Goal: Navigation & Orientation: Go to known website

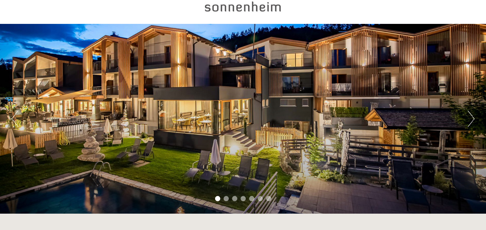
scroll to position [34, 0]
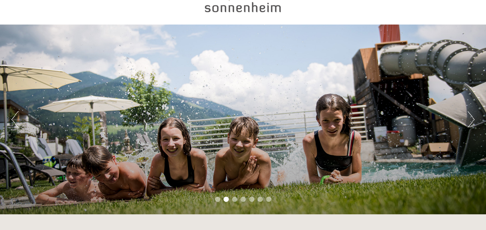
click at [476, 123] on div "Previous Next 1 2 3 4 5 6 7" at bounding box center [243, 120] width 486 height 190
click at [463, 119] on div "Previous Next 1 2 3 4 5 6 7" at bounding box center [243, 120] width 486 height 190
click at [475, 116] on button "Next" at bounding box center [471, 119] width 7 height 16
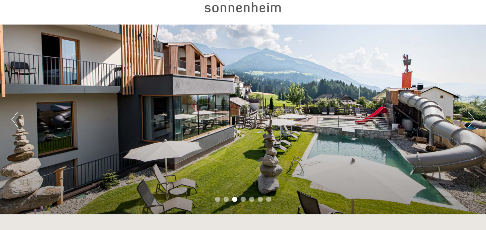
click at [473, 122] on button "Next" at bounding box center [471, 119] width 7 height 16
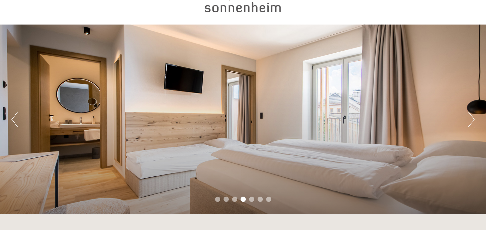
click at [471, 117] on button "Next" at bounding box center [471, 119] width 7 height 16
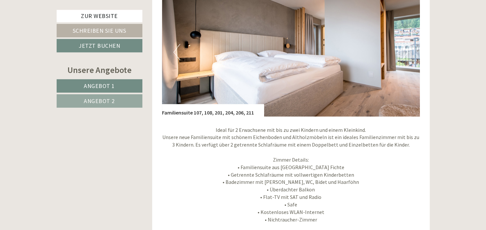
scroll to position [449, 0]
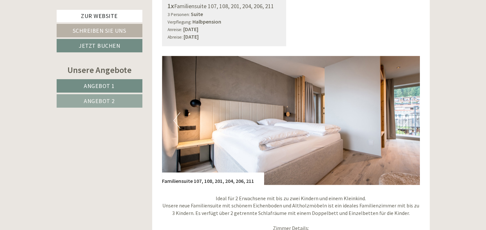
click at [405, 112] on button "Next" at bounding box center [405, 120] width 7 height 16
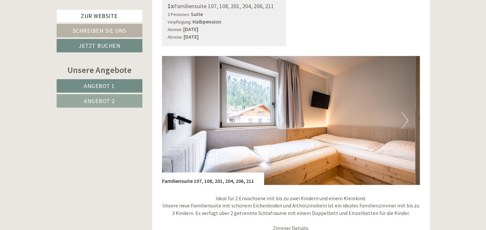
click at [405, 112] on button "Next" at bounding box center [405, 120] width 7 height 16
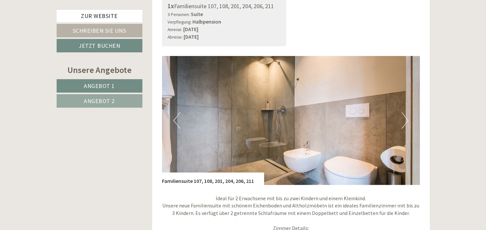
click at [405, 112] on button "Next" at bounding box center [405, 120] width 7 height 16
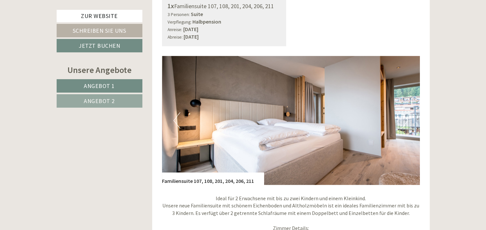
click at [405, 112] on button "Next" at bounding box center [405, 120] width 7 height 16
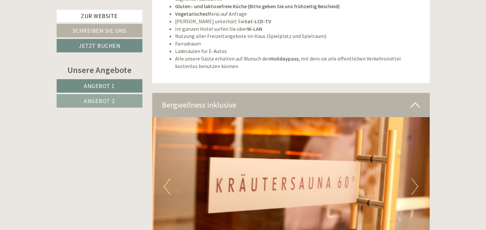
scroll to position [2316, 0]
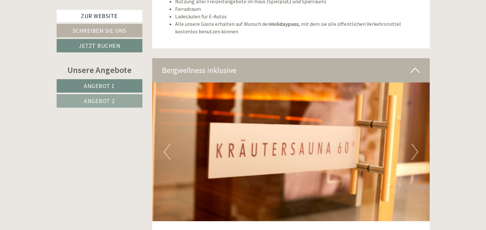
click at [416, 144] on button "Next" at bounding box center [415, 152] width 7 height 16
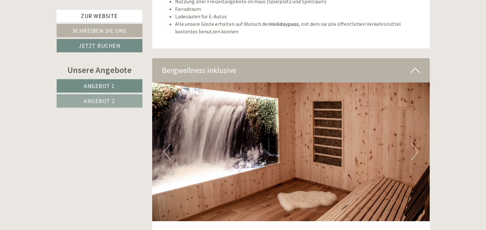
click at [420, 124] on img at bounding box center [291, 152] width 278 height 139
click at [412, 144] on button "Next" at bounding box center [415, 152] width 7 height 16
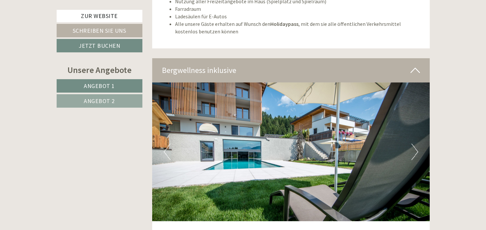
click at [412, 144] on button "Next" at bounding box center [415, 152] width 7 height 16
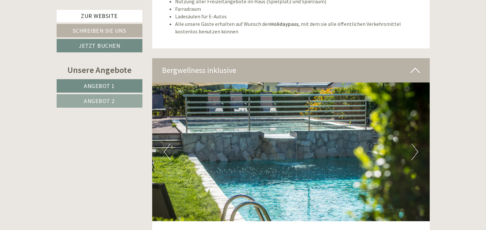
click at [412, 144] on button "Next" at bounding box center [415, 152] width 7 height 16
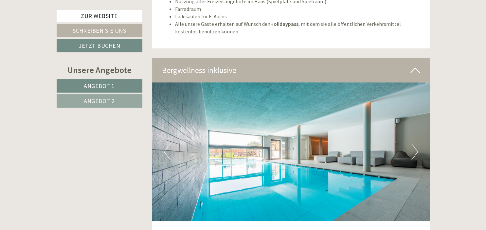
click at [412, 144] on button "Next" at bounding box center [415, 152] width 7 height 16
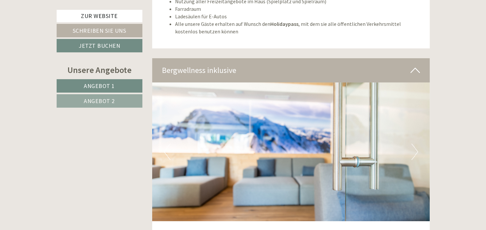
click at [412, 144] on button "Next" at bounding box center [415, 152] width 7 height 16
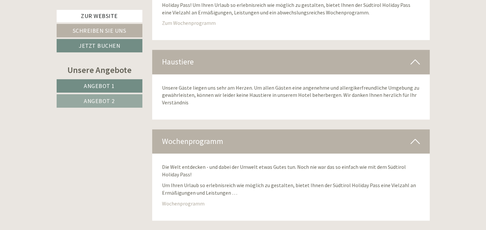
scroll to position [3423, 0]
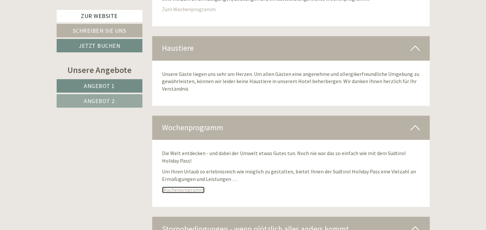
click at [188, 187] on link "Wochenprogramm" at bounding box center [183, 190] width 43 height 7
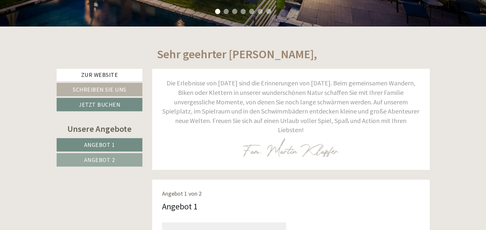
scroll to position [173, 0]
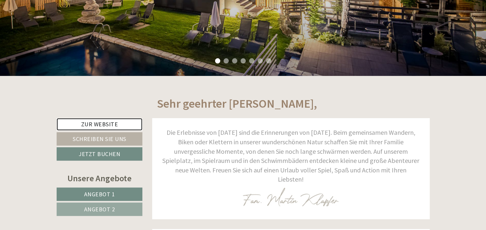
click at [101, 124] on link "Zur Website" at bounding box center [100, 124] width 86 height 12
